Goal: Use online tool/utility: Utilize a website feature to perform a specific function

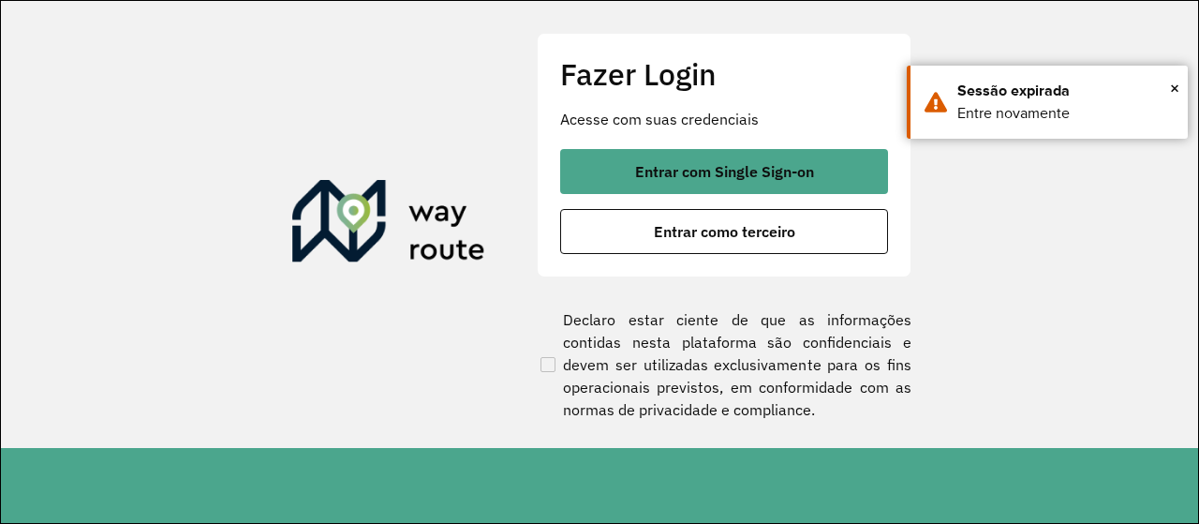
click at [676, 177] on span "Entrar com Single Sign-on" at bounding box center [724, 171] width 179 height 15
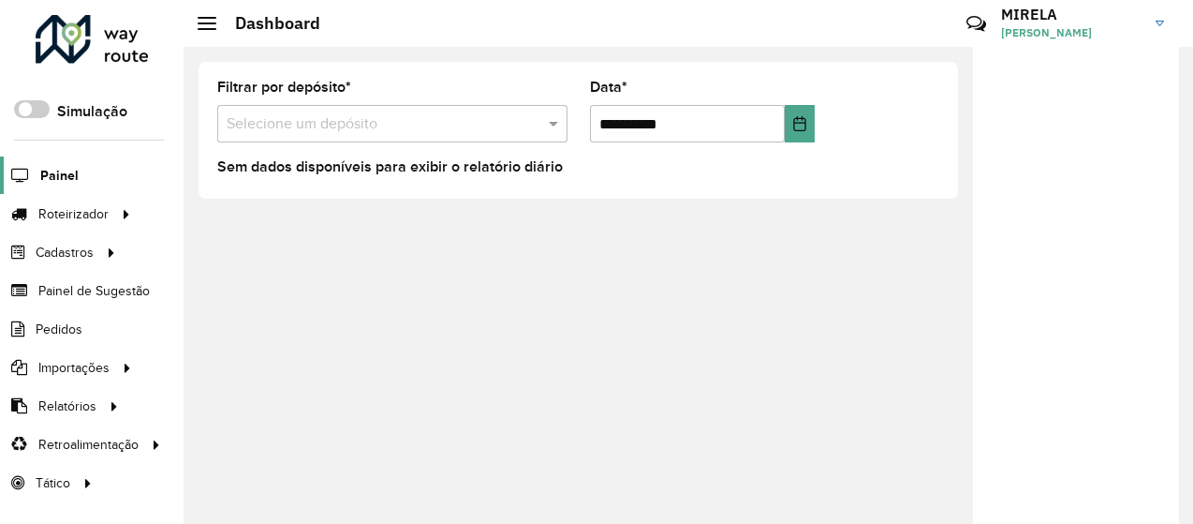
click at [67, 188] on link "Painel" at bounding box center [39, 174] width 79 height 37
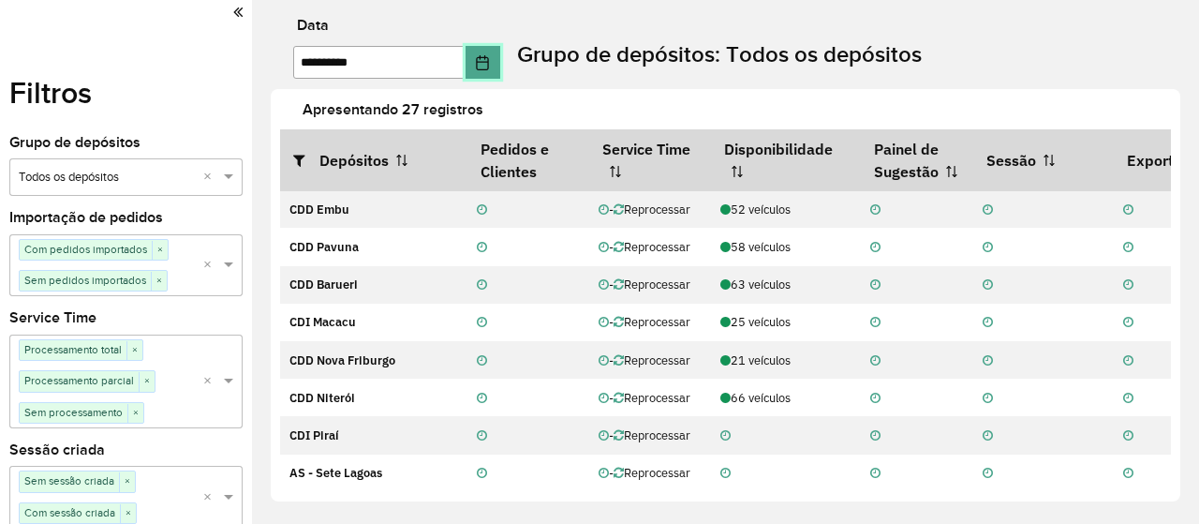
click at [498, 72] on button "Choose Date" at bounding box center [484, 62] width 36 height 33
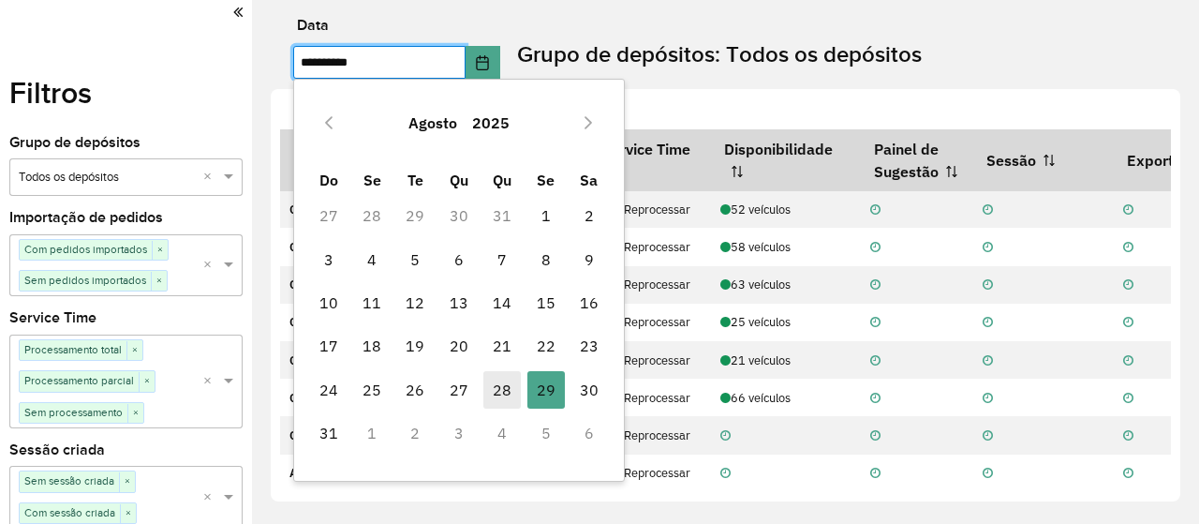
click at [495, 396] on span "28" at bounding box center [501, 389] width 37 height 37
type input "**********"
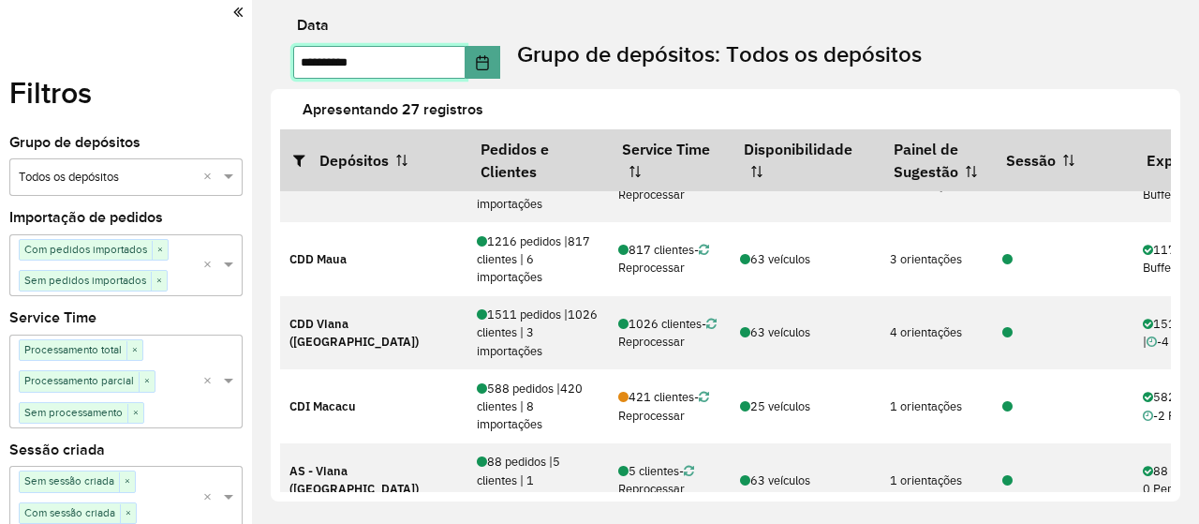
scroll to position [485, 0]
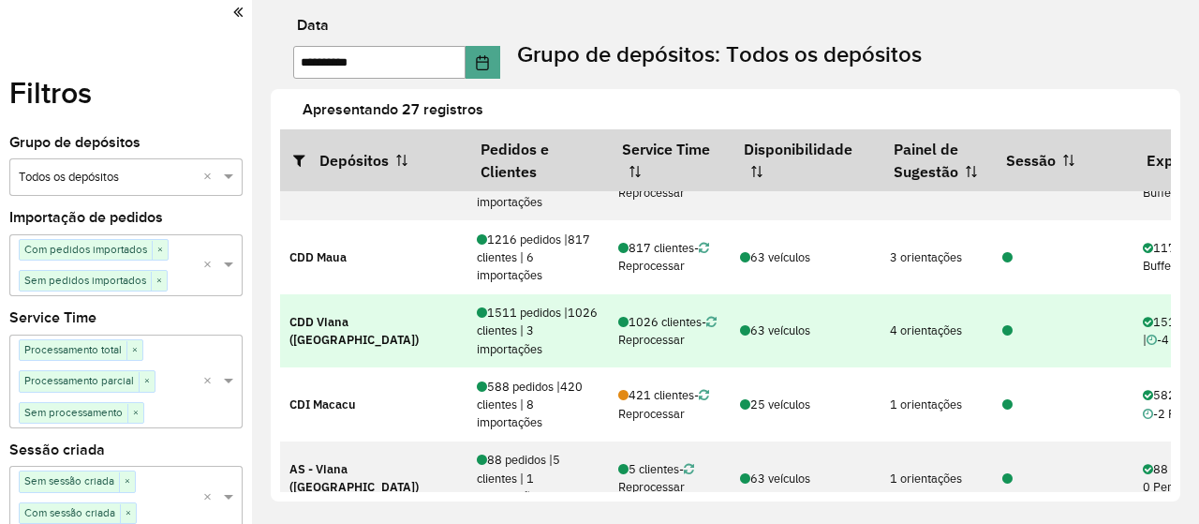
click at [1005, 327] on icon at bounding box center [1007, 331] width 10 height 12
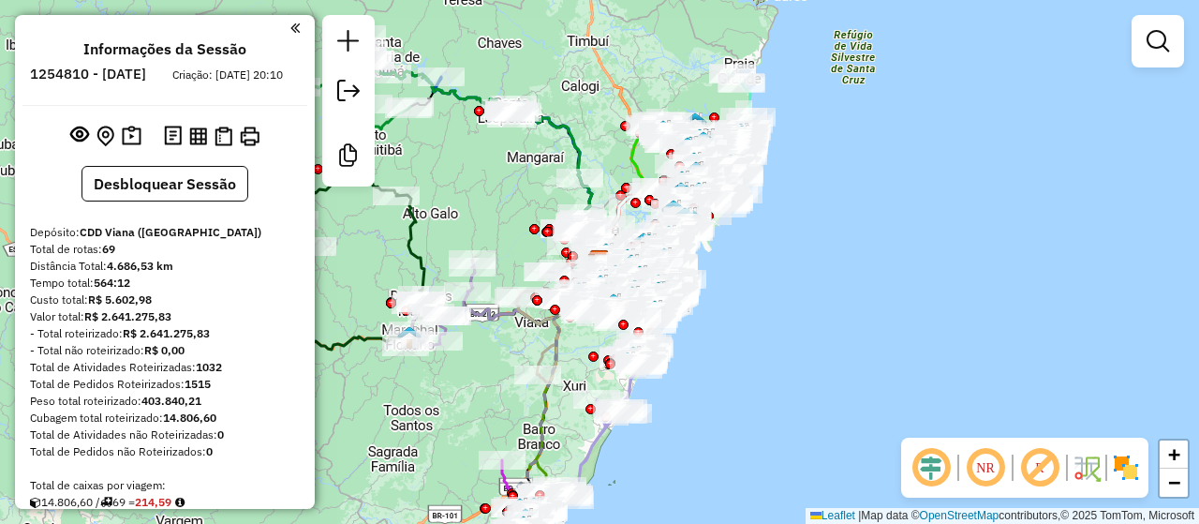
click at [923, 484] on em at bounding box center [931, 467] width 45 height 45
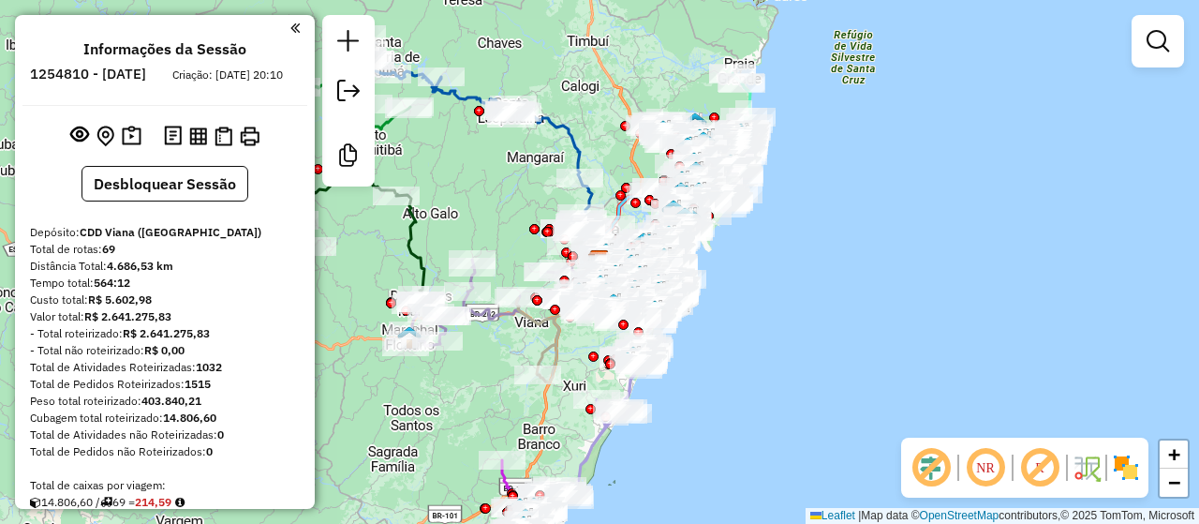
click at [1051, 477] on em at bounding box center [1039, 467] width 45 height 45
click at [1125, 462] on img at bounding box center [1126, 467] width 30 height 30
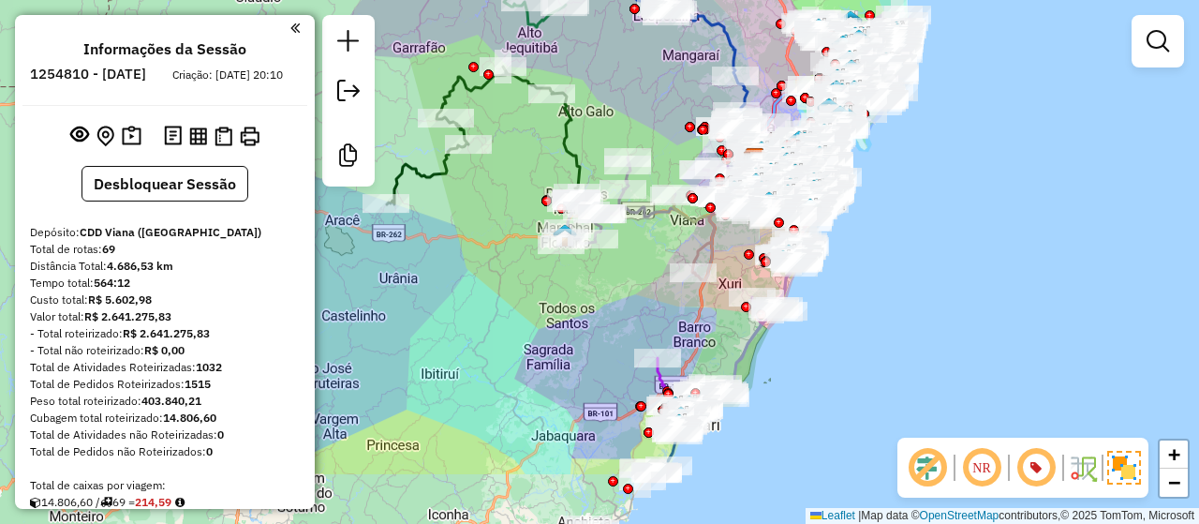
drag, startPoint x: 841, startPoint y: 307, endPoint x: 994, endPoint y: 204, distance: 184.2
click at [994, 204] on div "Janela de atendimento Grade de atendimento Capacidade Transportadoras Veículos …" at bounding box center [599, 262] width 1199 height 524
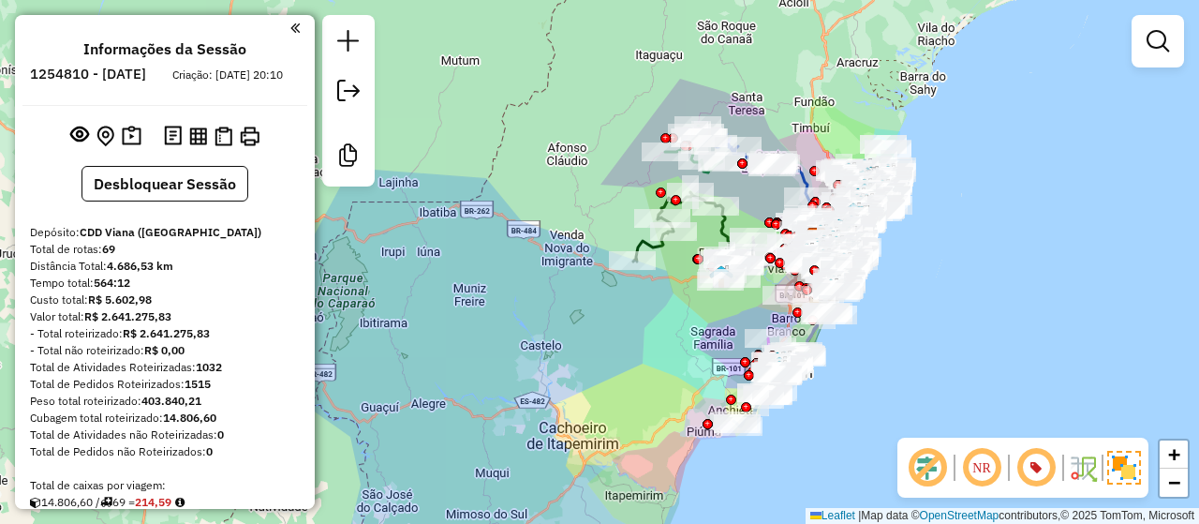
drag, startPoint x: 725, startPoint y: 243, endPoint x: 670, endPoint y: 297, distance: 77.5
click at [670, 297] on div "Janela de atendimento Grade de atendimento Capacidade Transportadoras Veículos …" at bounding box center [599, 262] width 1199 height 524
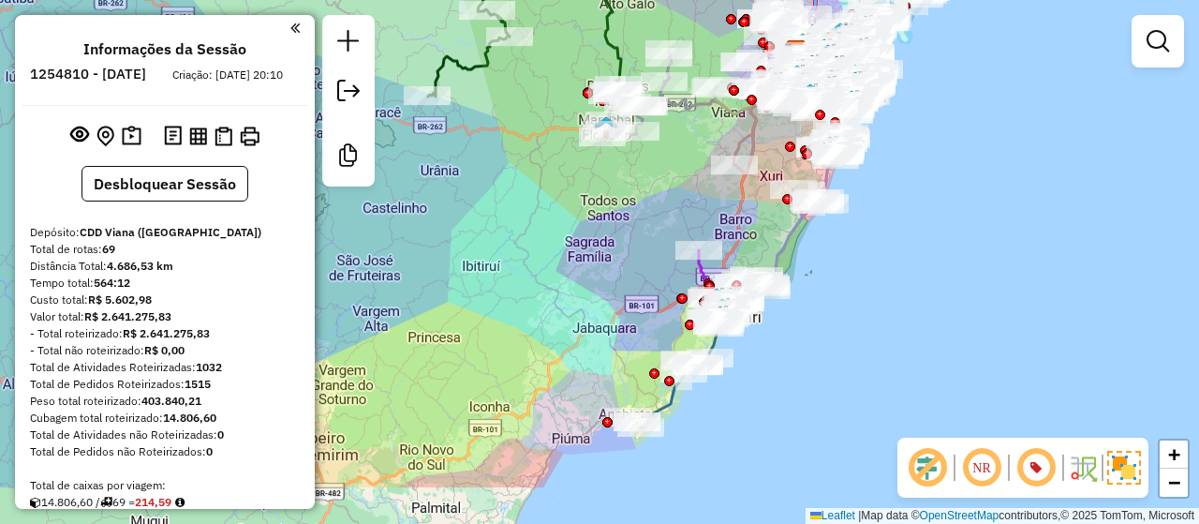
drag, startPoint x: 911, startPoint y: 315, endPoint x: 910, endPoint y: 225, distance: 89.9
click at [910, 225] on div "Janela de atendimento Grade de atendimento Capacidade Transportadoras Veículos …" at bounding box center [599, 262] width 1199 height 524
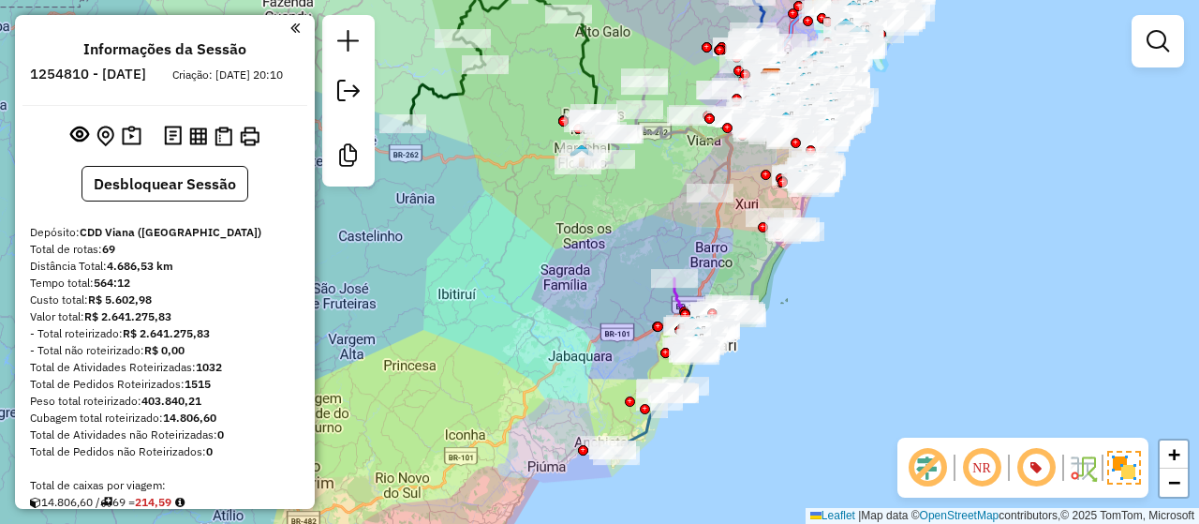
drag, startPoint x: 909, startPoint y: 220, endPoint x: 882, endPoint y: 246, distance: 37.1
click at [882, 246] on div "Janela de atendimento Grade de atendimento Capacidade Transportadoras Veículos …" at bounding box center [599, 262] width 1199 height 524
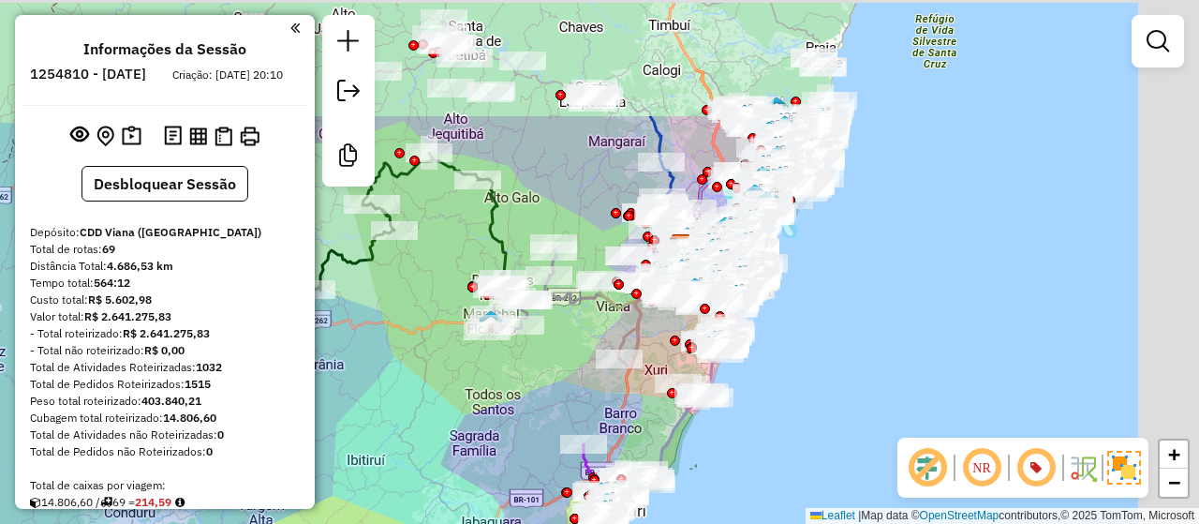
drag, startPoint x: 871, startPoint y: 329, endPoint x: 783, endPoint y: 490, distance: 183.6
click at [783, 490] on div "Janela de atendimento Grade de atendimento Capacidade Transportadoras Veículos …" at bounding box center [599, 262] width 1199 height 524
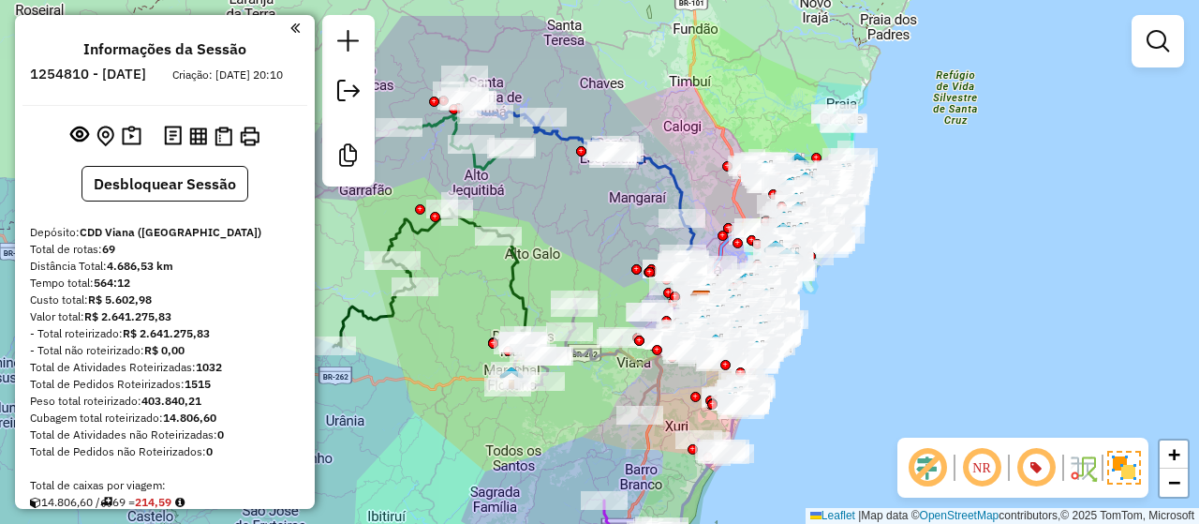
drag, startPoint x: 905, startPoint y: 310, endPoint x: 924, endPoint y: 378, distance: 70.9
click at [924, 378] on div "Janela de atendimento Grade de atendimento Capacidade Transportadoras Veículos …" at bounding box center [599, 262] width 1199 height 524
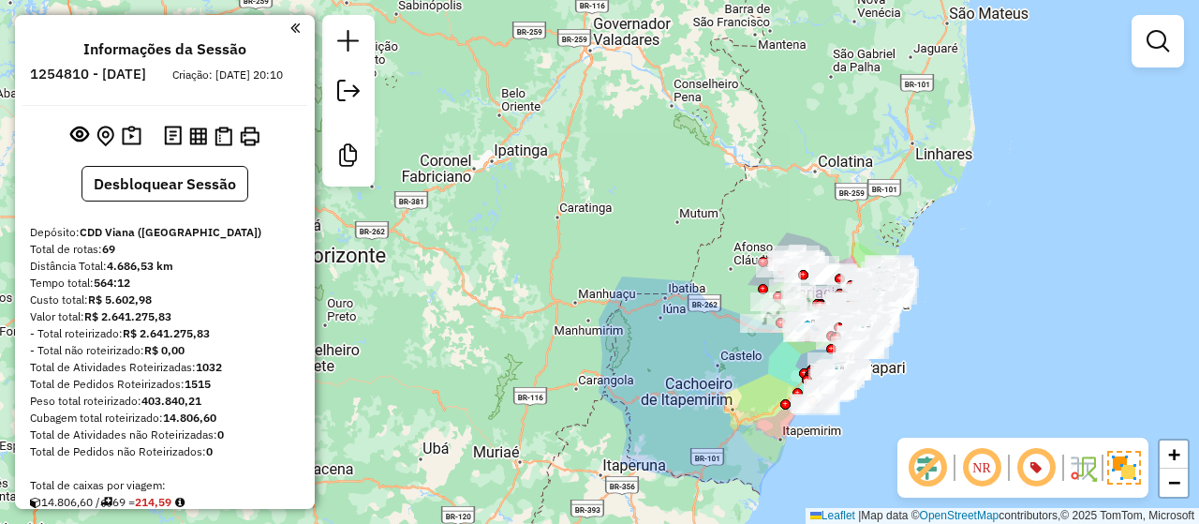
click at [907, 316] on div "Janela de atendimento Grade de atendimento Capacidade Transportadoras Veículos …" at bounding box center [599, 262] width 1199 height 524
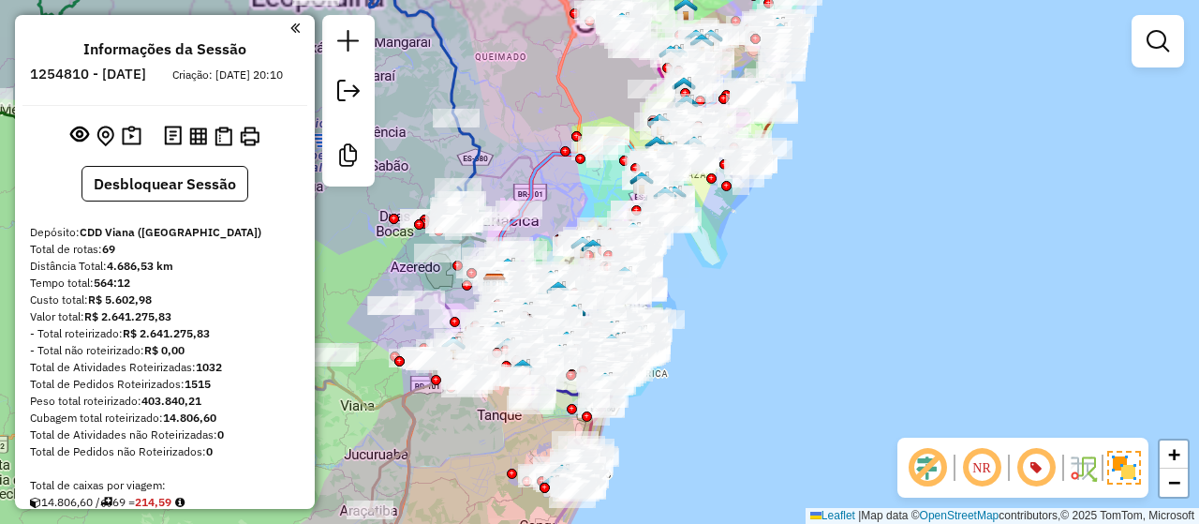
click at [907, 316] on div "Janela de atendimento Grade de atendimento Capacidade Transportadoras Veículos …" at bounding box center [599, 262] width 1199 height 524
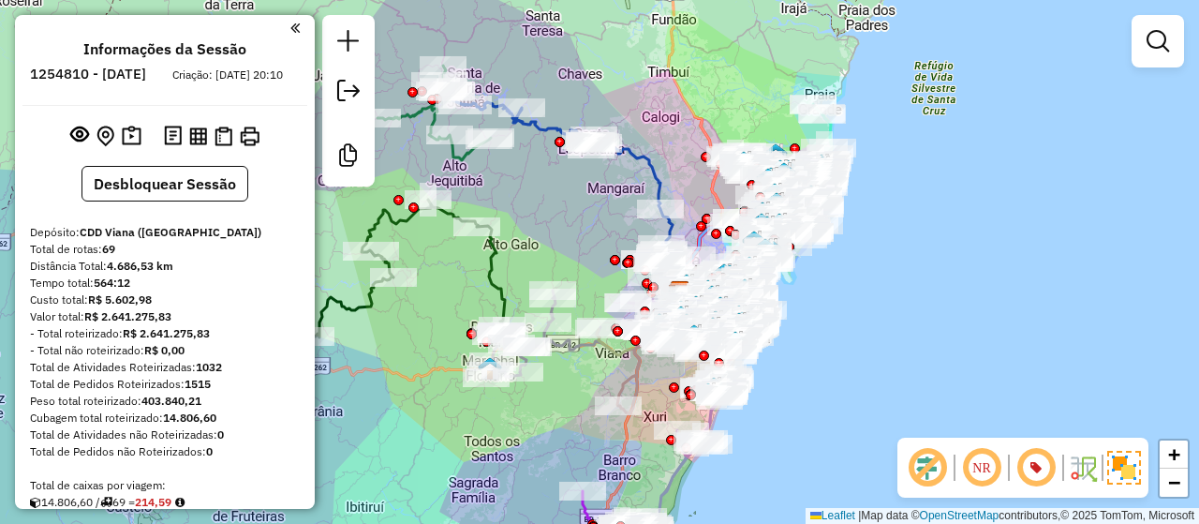
drag, startPoint x: 942, startPoint y: 228, endPoint x: 925, endPoint y: 220, distance: 19.3
click at [925, 220] on div "Janela de atendimento Grade de atendimento Capacidade Transportadoras Veículos …" at bounding box center [599, 262] width 1199 height 524
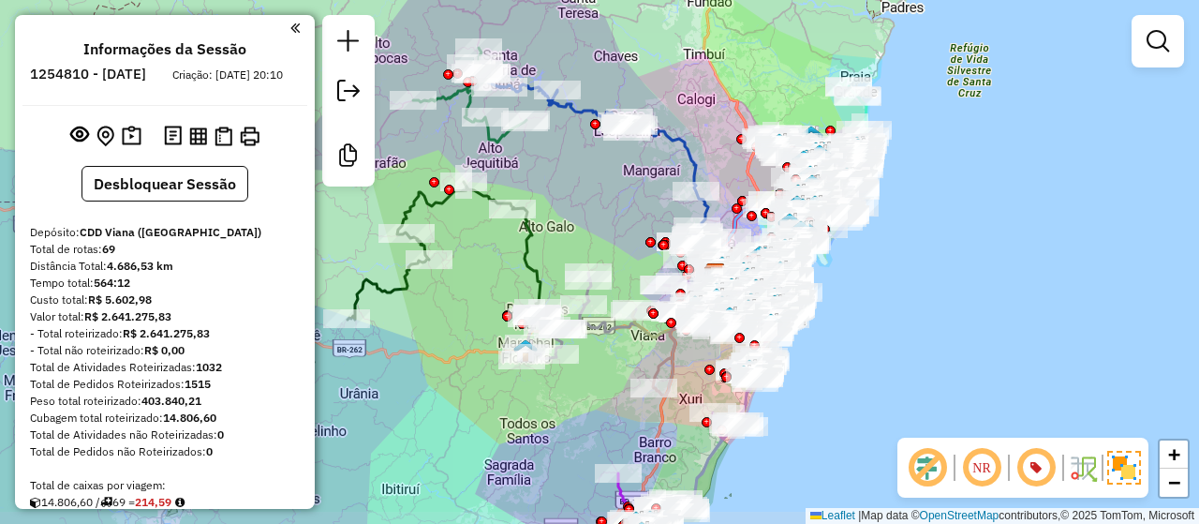
drag, startPoint x: 872, startPoint y: 243, endPoint x: 904, endPoint y: 226, distance: 36.0
click at [904, 226] on div "Janela de atendimento Grade de atendimento Capacidade Transportadoras Veículos …" at bounding box center [599, 262] width 1199 height 524
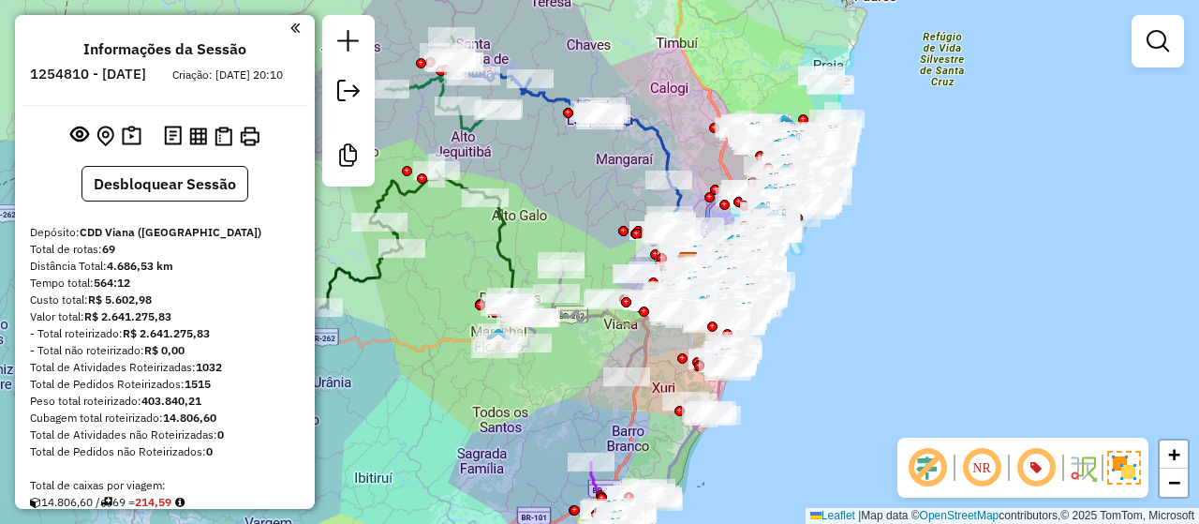
drag, startPoint x: 925, startPoint y: 323, endPoint x: 902, endPoint y: 309, distance: 27.3
click at [902, 309] on div "Janela de atendimento Grade de atendimento Capacidade Transportadoras Veículos …" at bounding box center [599, 262] width 1199 height 524
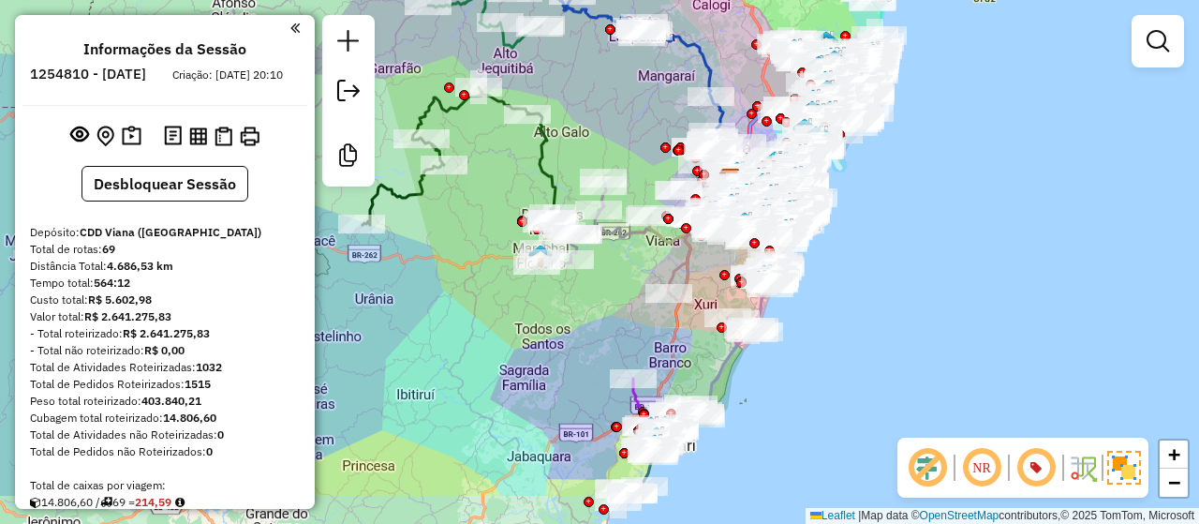
drag, startPoint x: 815, startPoint y: 441, endPoint x: 854, endPoint y: 361, distance: 89.7
click at [854, 361] on div "Janela de atendimento Grade de atendimento Capacidade Transportadoras Veículos …" at bounding box center [599, 262] width 1199 height 524
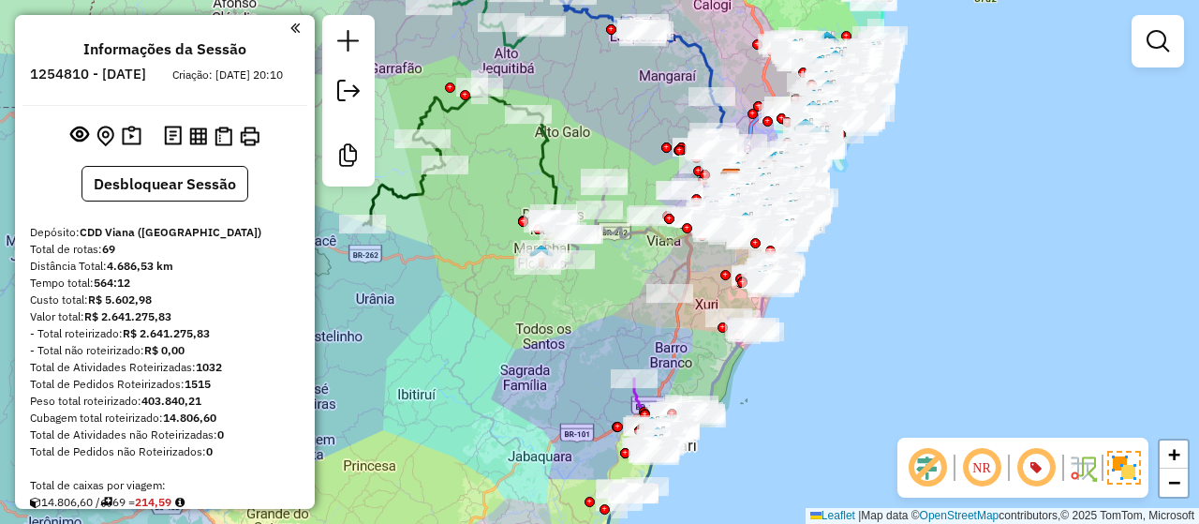
click at [838, 383] on div "Janela de atendimento Grade de atendimento Capacidade Transportadoras Veículos …" at bounding box center [599, 262] width 1199 height 524
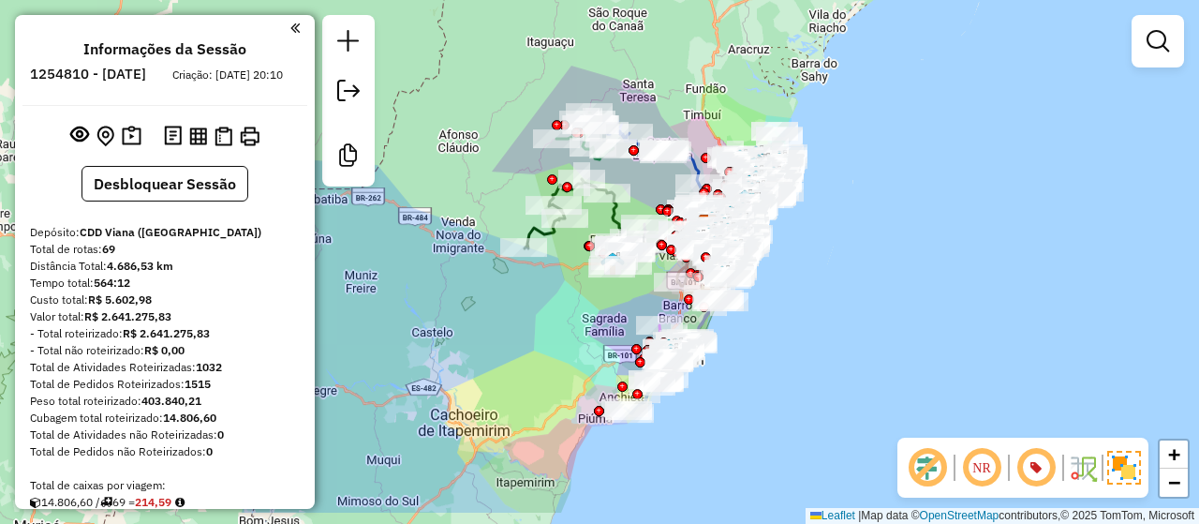
drag, startPoint x: 659, startPoint y: 385, endPoint x: 567, endPoint y: 294, distance: 129.2
click at [563, 316] on div "Janela de atendimento Grade de atendimento Capacidade Transportadoras Veículos …" at bounding box center [599, 262] width 1199 height 524
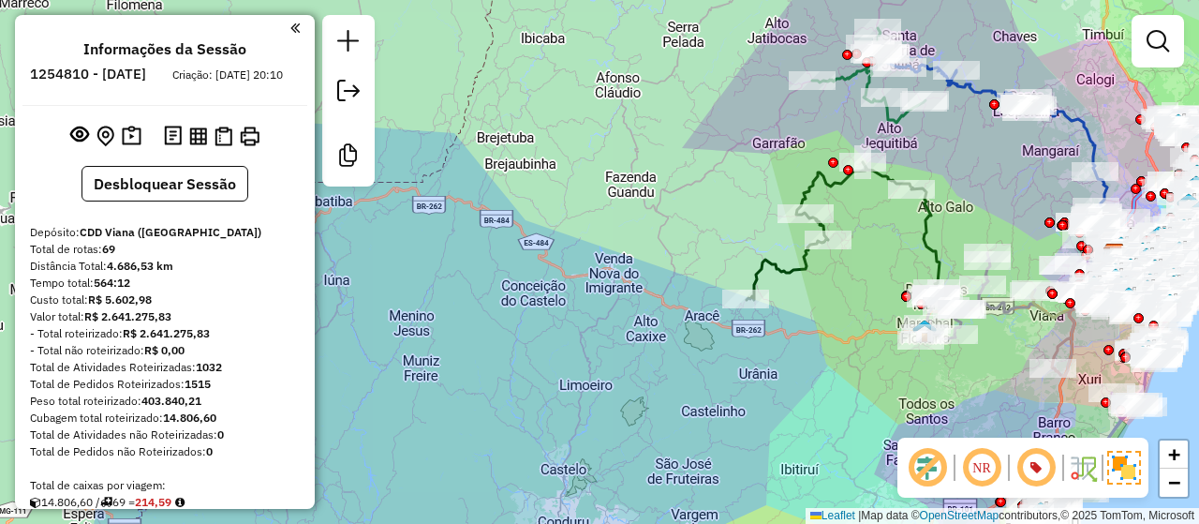
click at [753, 263] on icon at bounding box center [843, 231] width 193 height 138
select select "**********"
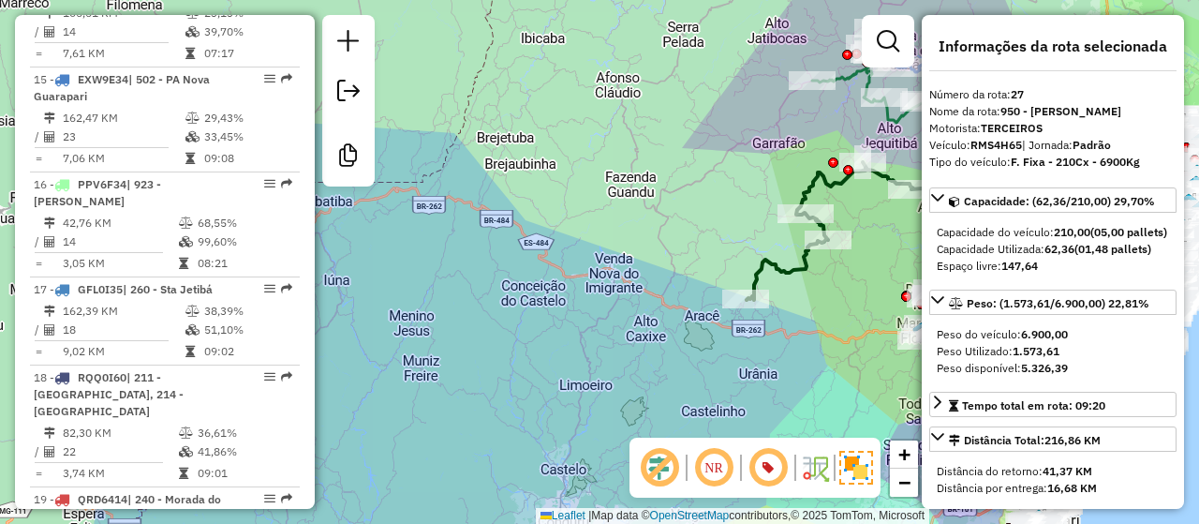
scroll to position [2225, 0]
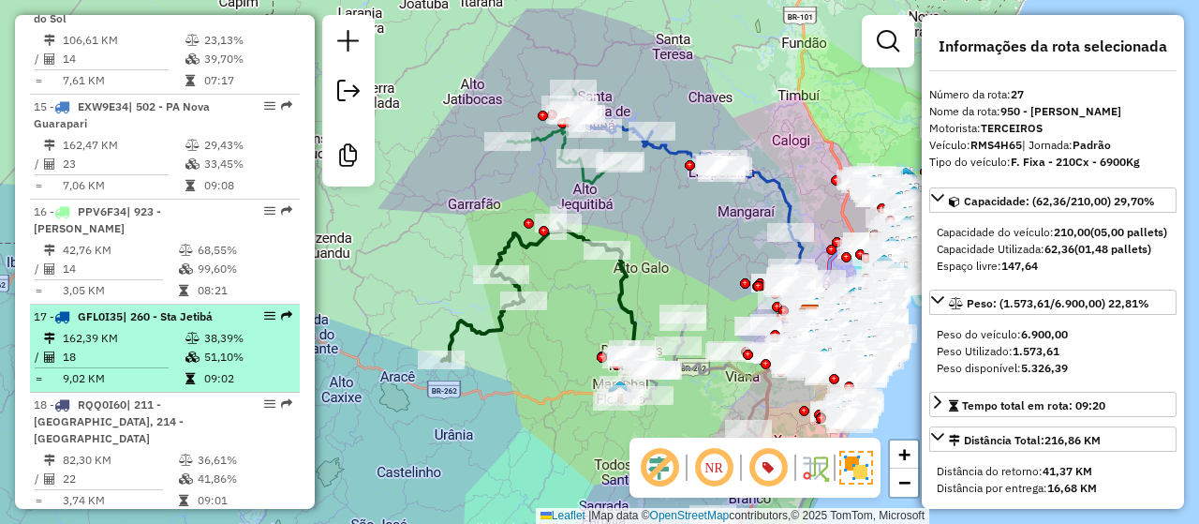
drag, startPoint x: 556, startPoint y: 281, endPoint x: 253, endPoint y: 342, distance: 309.5
click at [253, 342] on hb-router-mapa "Informações da Sessão 1254810 - 28/08/2025 Criação: 27/08/2025 20:10 Desbloquea…" at bounding box center [599, 262] width 1199 height 524
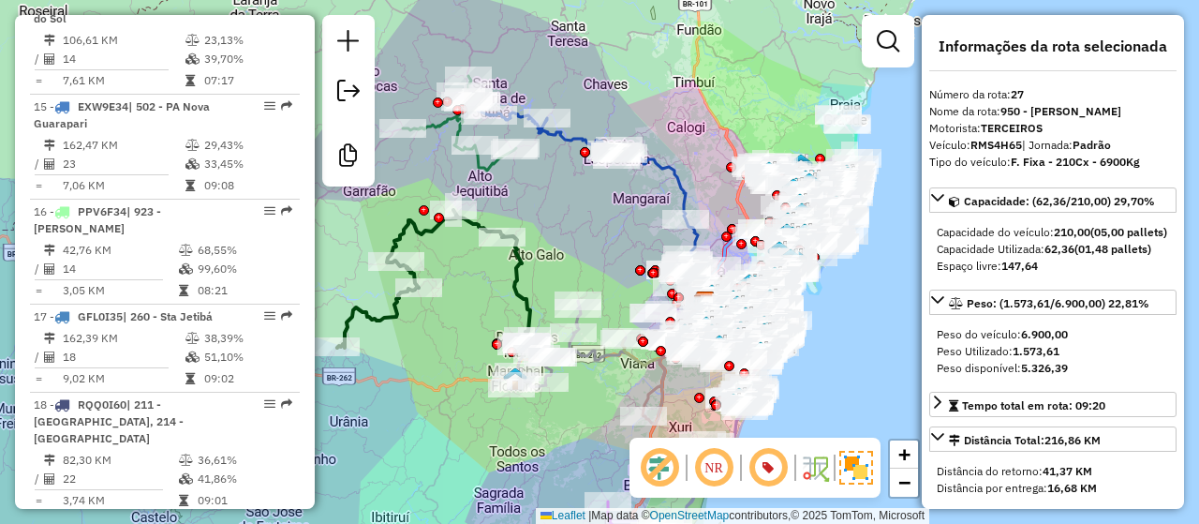
drag, startPoint x: 724, startPoint y: 270, endPoint x: 620, endPoint y: 257, distance: 104.8
click at [620, 257] on div "Janela de atendimento Grade de atendimento Capacidade Transportadoras Veículos …" at bounding box center [599, 262] width 1199 height 524
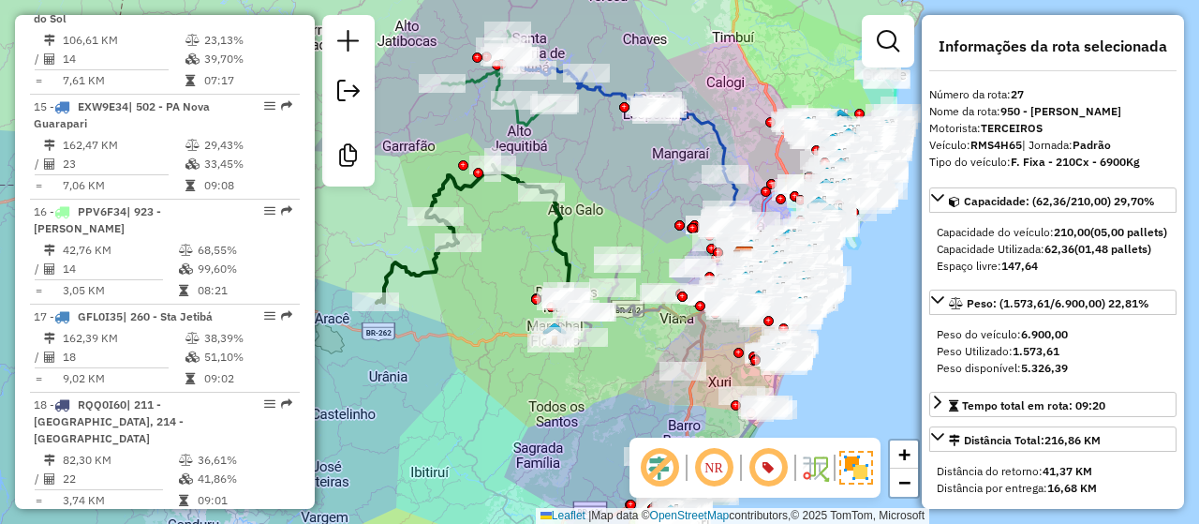
drag, startPoint x: 624, startPoint y: 226, endPoint x: 661, endPoint y: 182, distance: 57.8
click at [661, 182] on div "Janela de atendimento Grade de atendimento Capacidade Transportadoras Veículos …" at bounding box center [599, 262] width 1199 height 524
